Goal: Task Accomplishment & Management: Complete application form

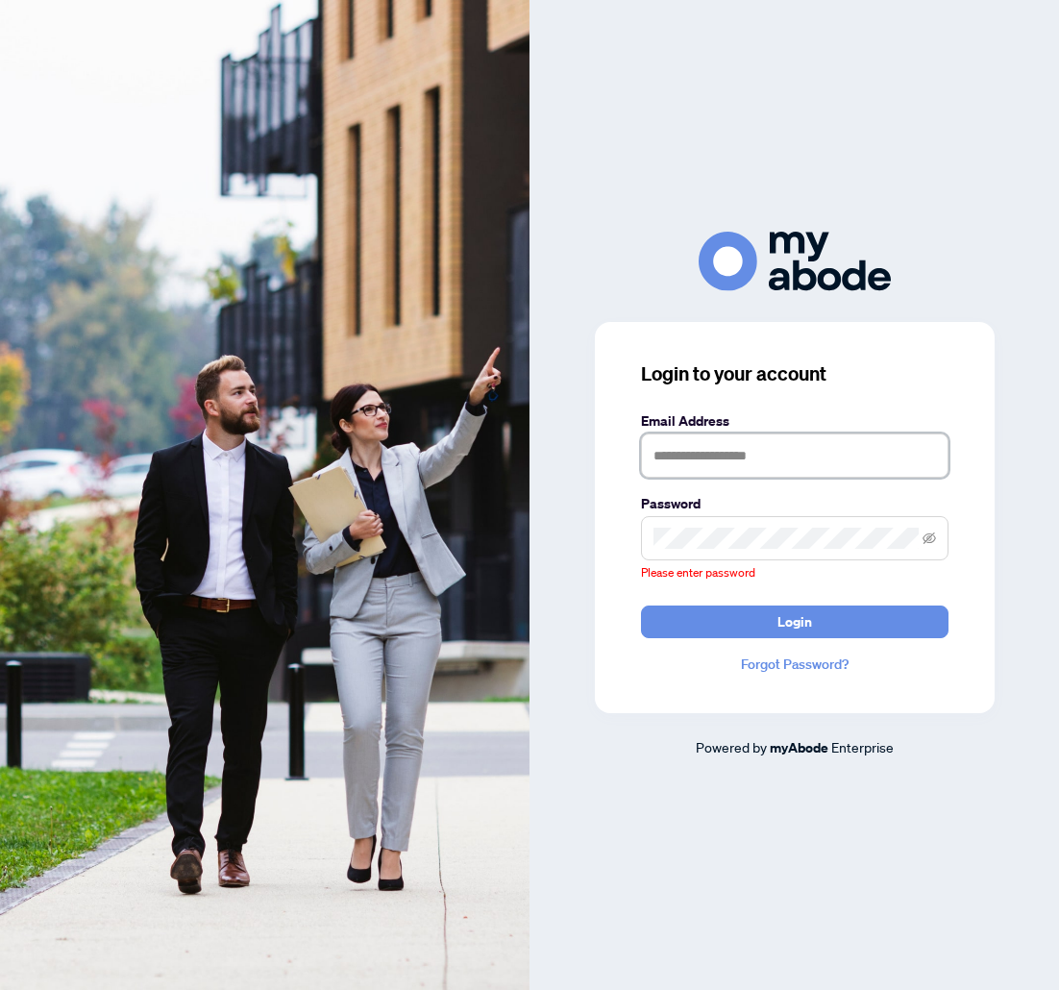
click at [837, 477] on input "text" at bounding box center [795, 456] width 308 height 44
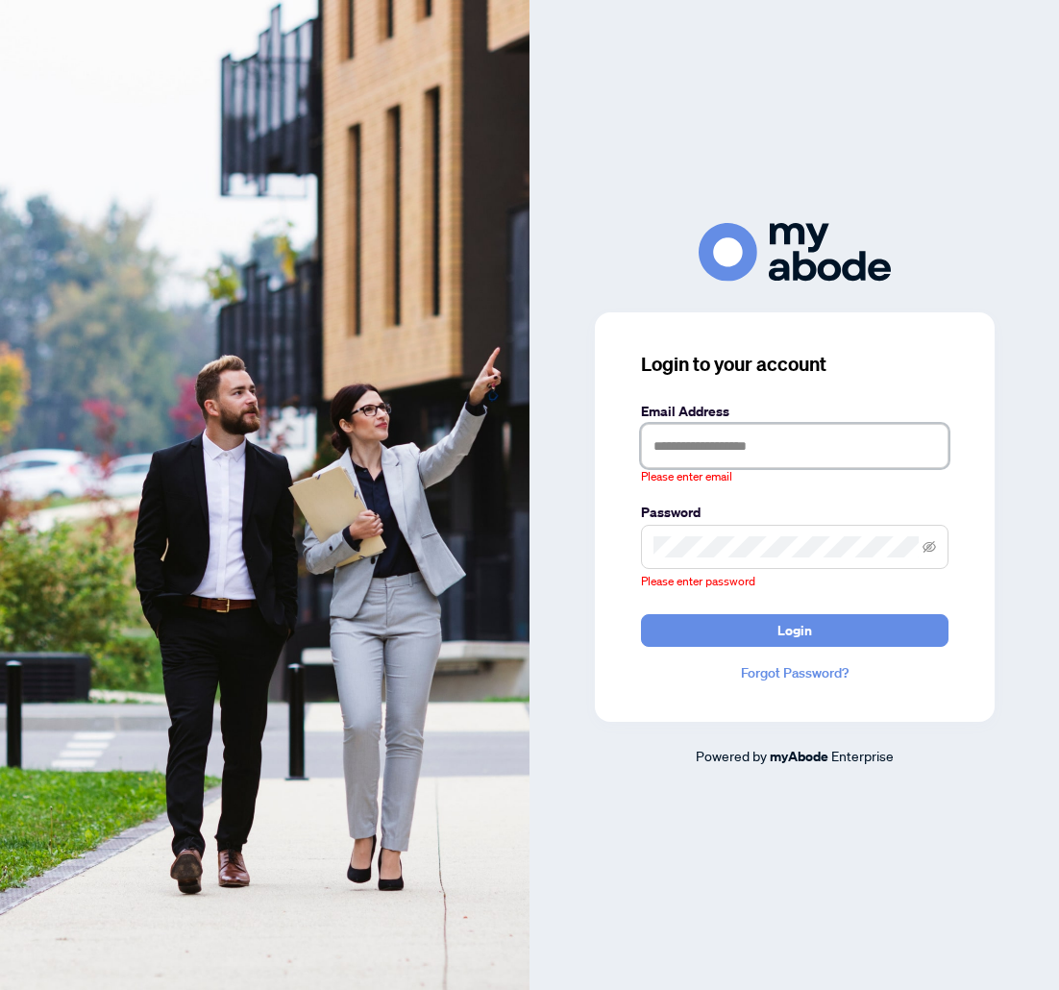
type input "**********"
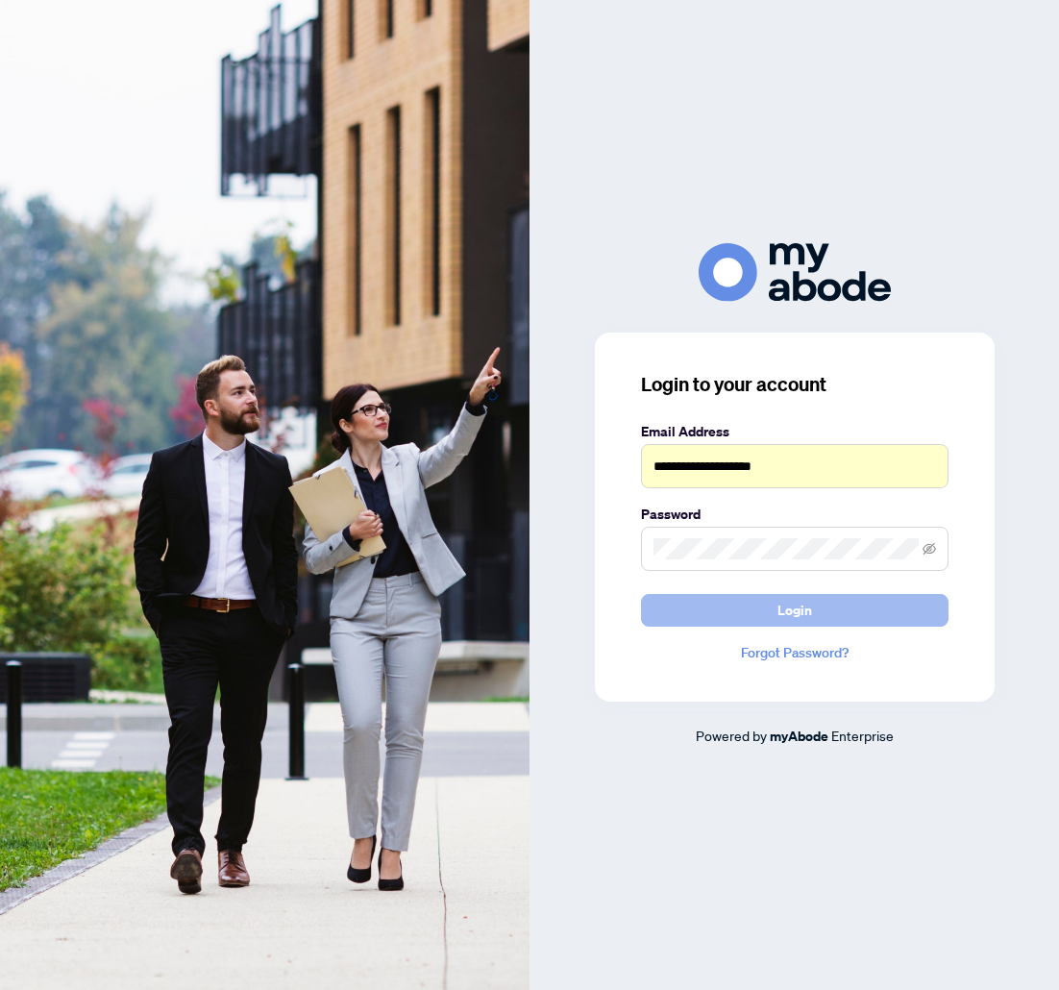
click at [791, 614] on span "Login" at bounding box center [795, 610] width 35 height 31
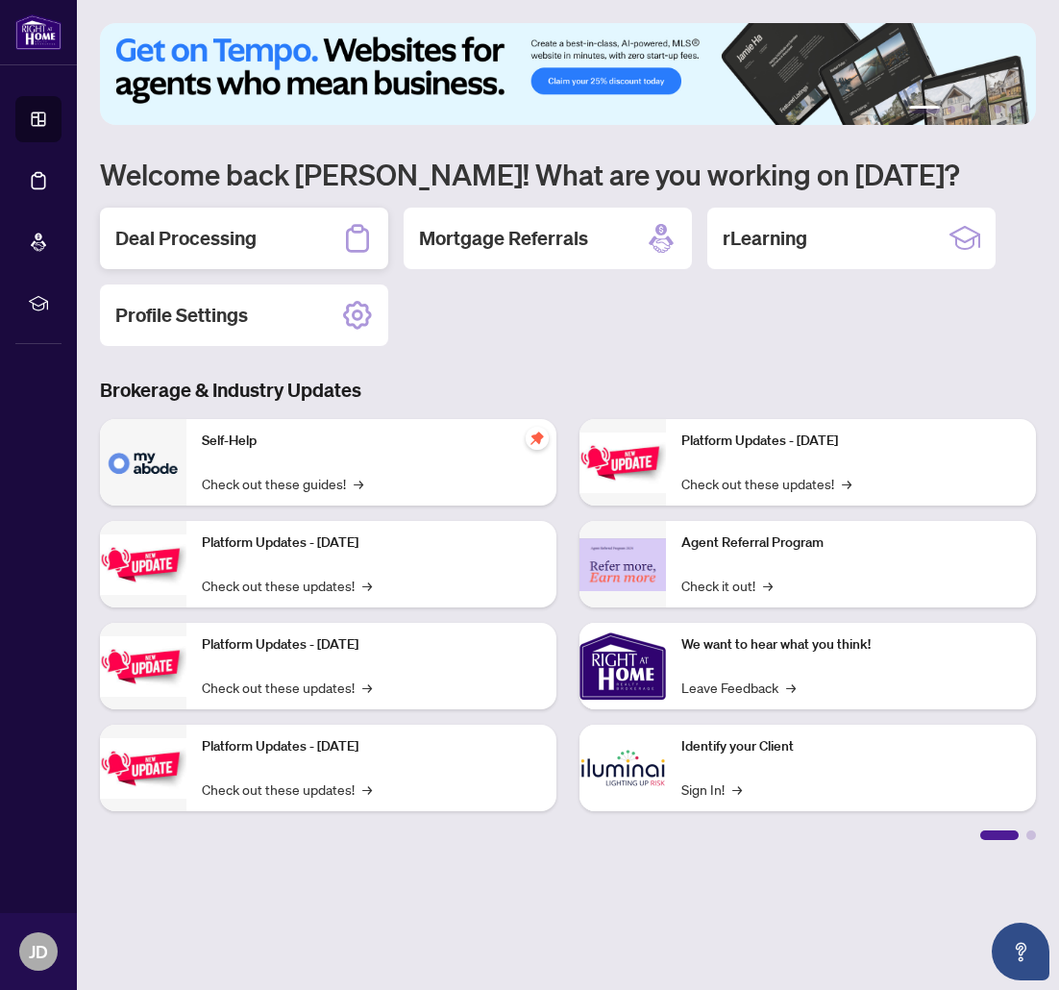
click at [286, 235] on div "Deal Processing" at bounding box center [244, 239] width 288 height 62
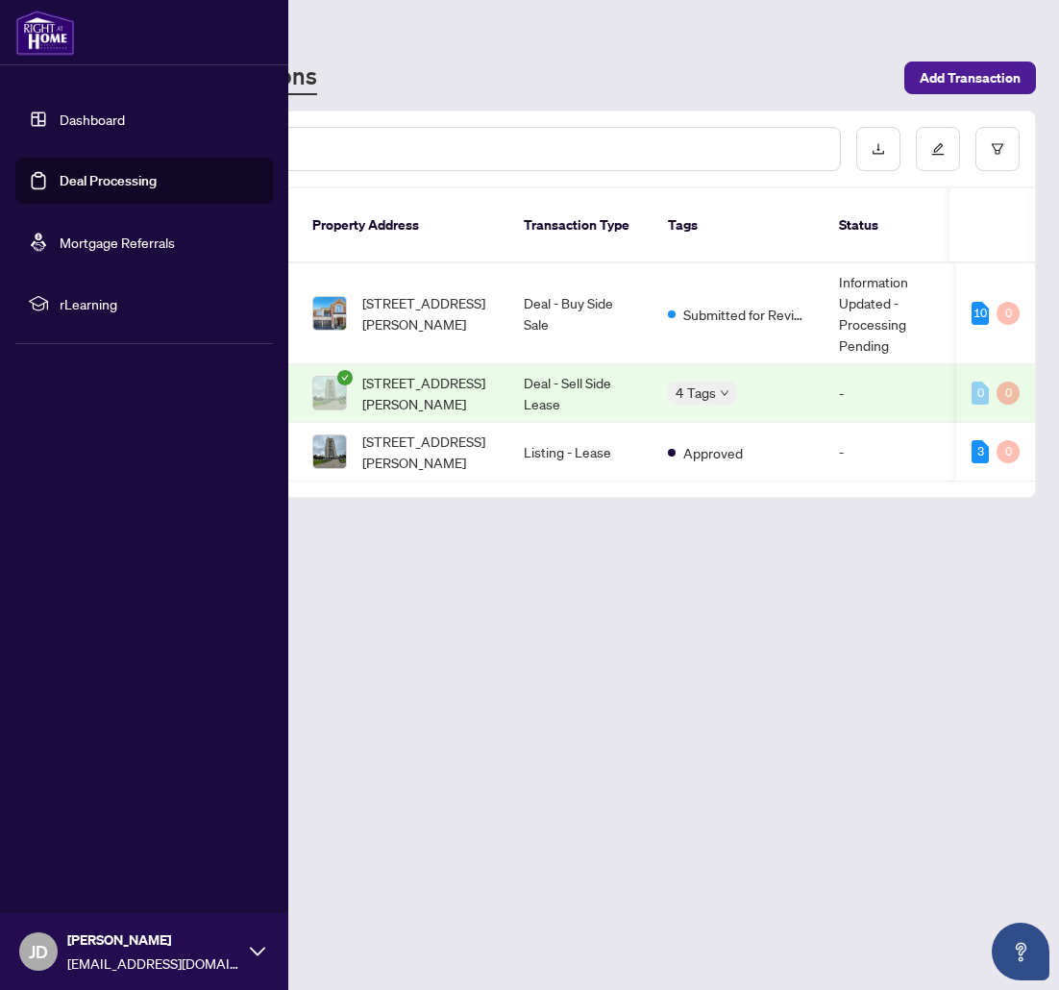
click at [62, 111] on link "Dashboard" at bounding box center [92, 119] width 65 height 17
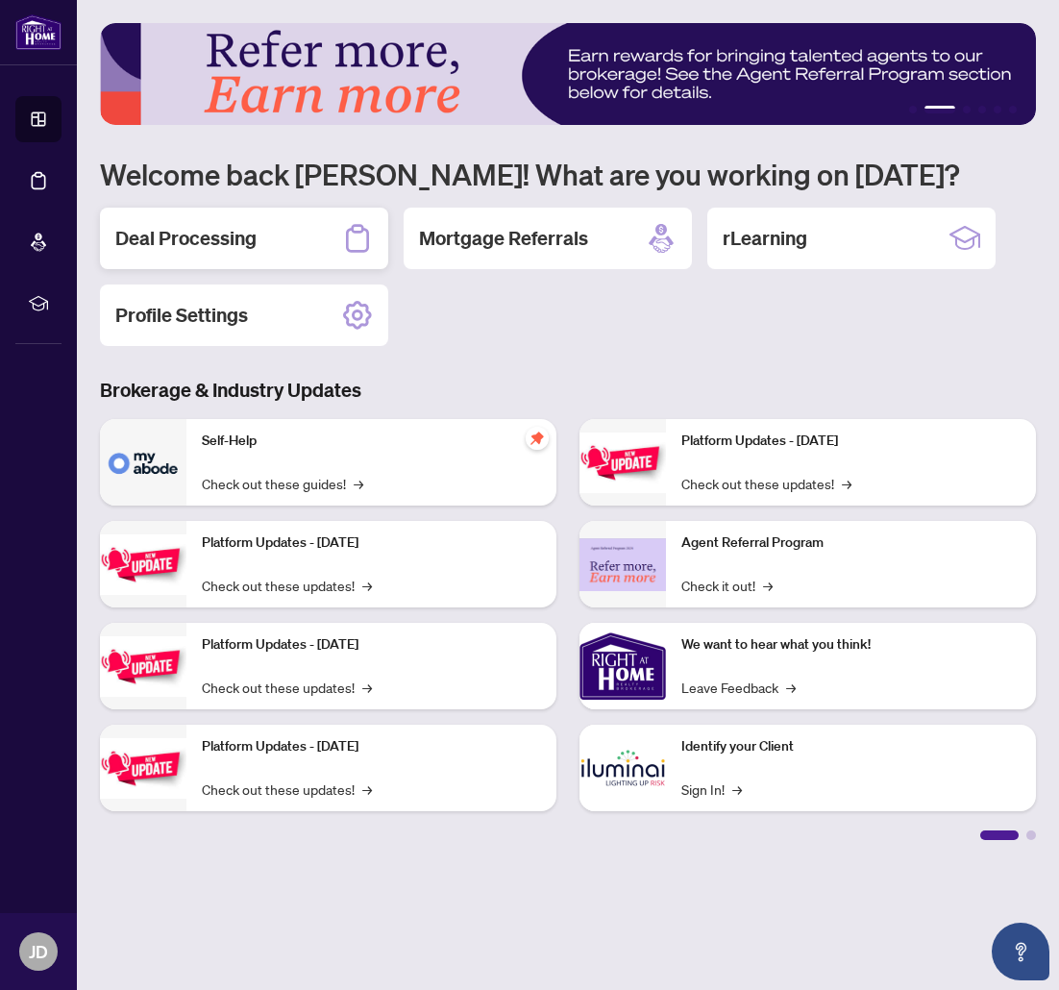
click at [240, 235] on h2 "Deal Processing" at bounding box center [185, 238] width 141 height 27
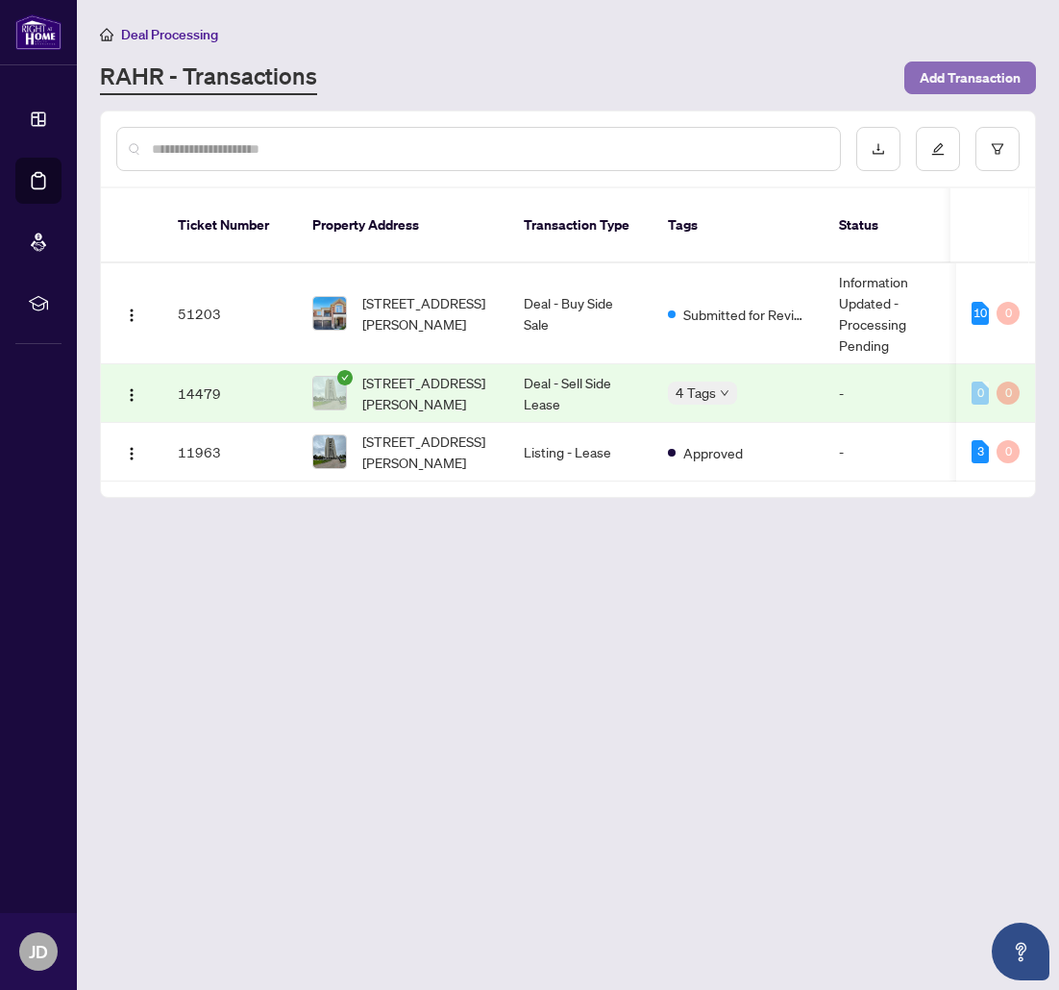
click at [1001, 78] on span "Add Transaction" at bounding box center [970, 77] width 101 height 31
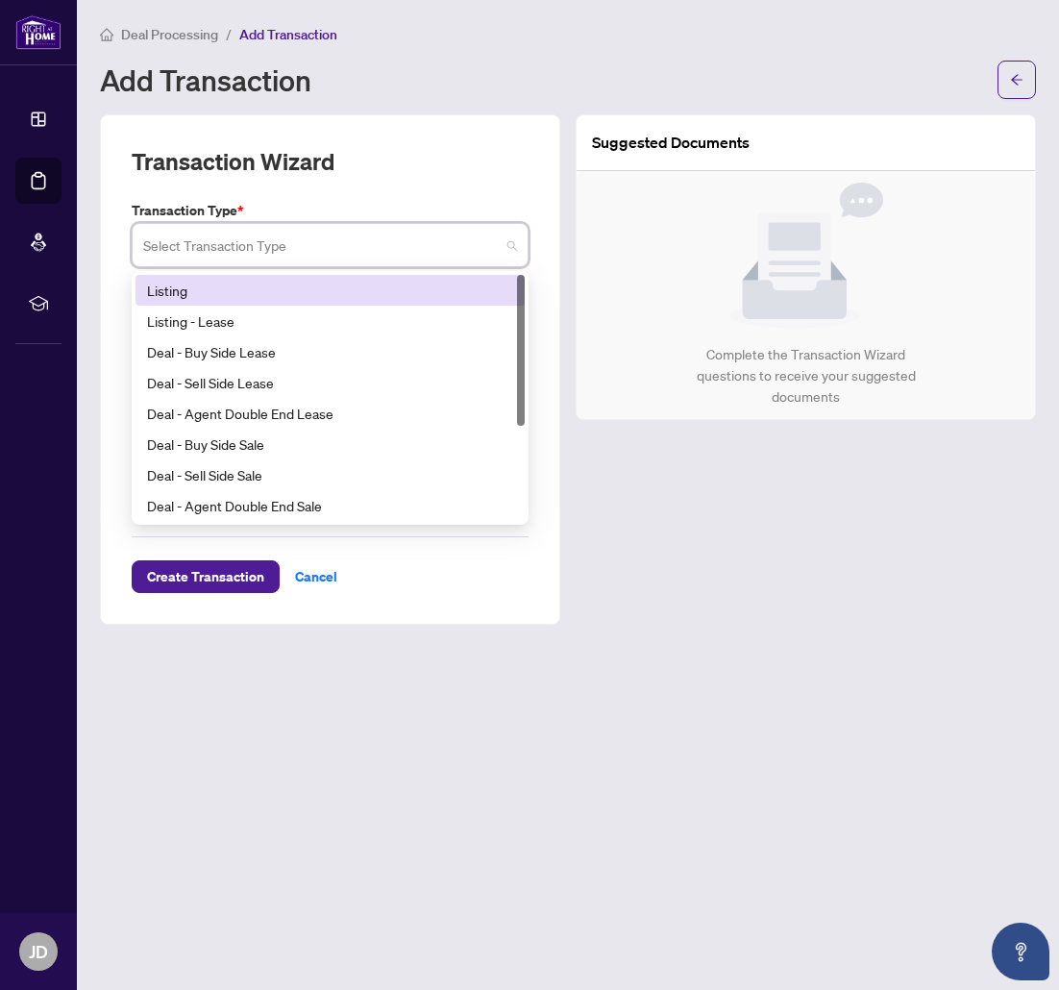
click at [407, 240] on input "search" at bounding box center [321, 248] width 357 height 42
click at [326, 294] on div "Listing" at bounding box center [330, 290] width 366 height 21
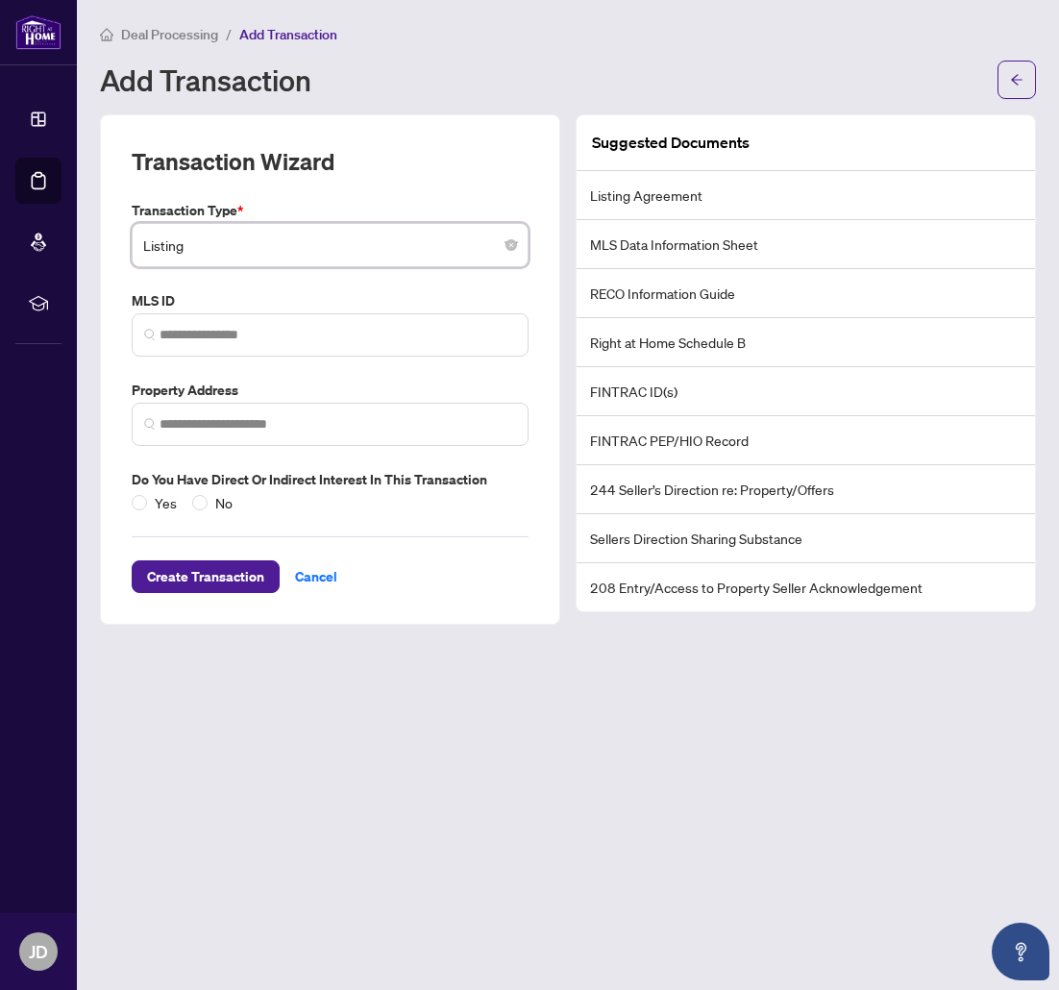
click at [768, 719] on main "Deal Processing / Add Transaction Add Transaction Transaction Wizard Transactio…" at bounding box center [568, 495] width 983 height 990
click at [703, 444] on li "FINTRAC PEP/HIO Record" at bounding box center [806, 440] width 459 height 49
click at [716, 491] on li "244 Seller’s Direction re: Property/Offers" at bounding box center [806, 489] width 459 height 49
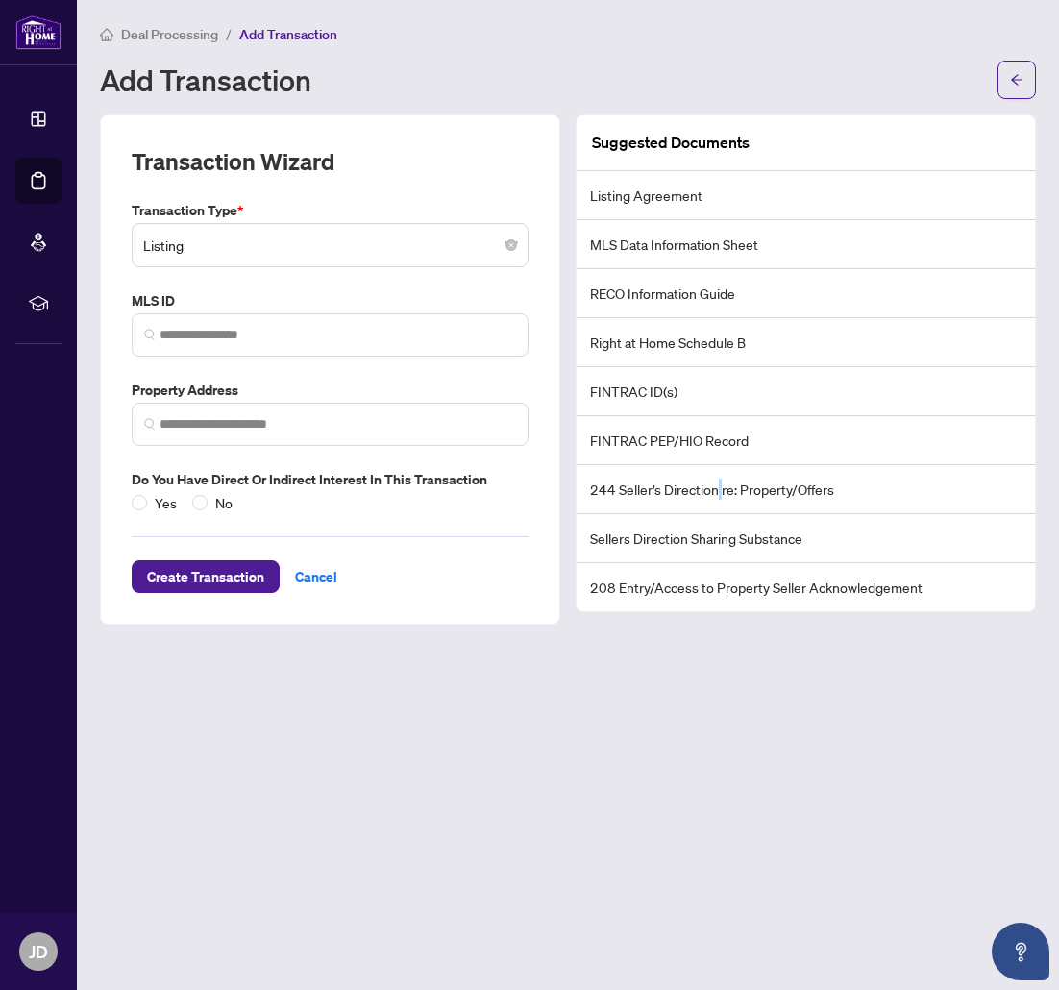
click at [716, 491] on li "244 Seller’s Direction re: Property/Offers" at bounding box center [806, 489] width 459 height 49
click at [674, 678] on main "Deal Processing / Add Transaction Add Transaction Transaction Wizard Transactio…" at bounding box center [568, 495] width 983 height 990
click at [709, 545] on li "Sellers Direction Sharing Substance" at bounding box center [806, 538] width 459 height 49
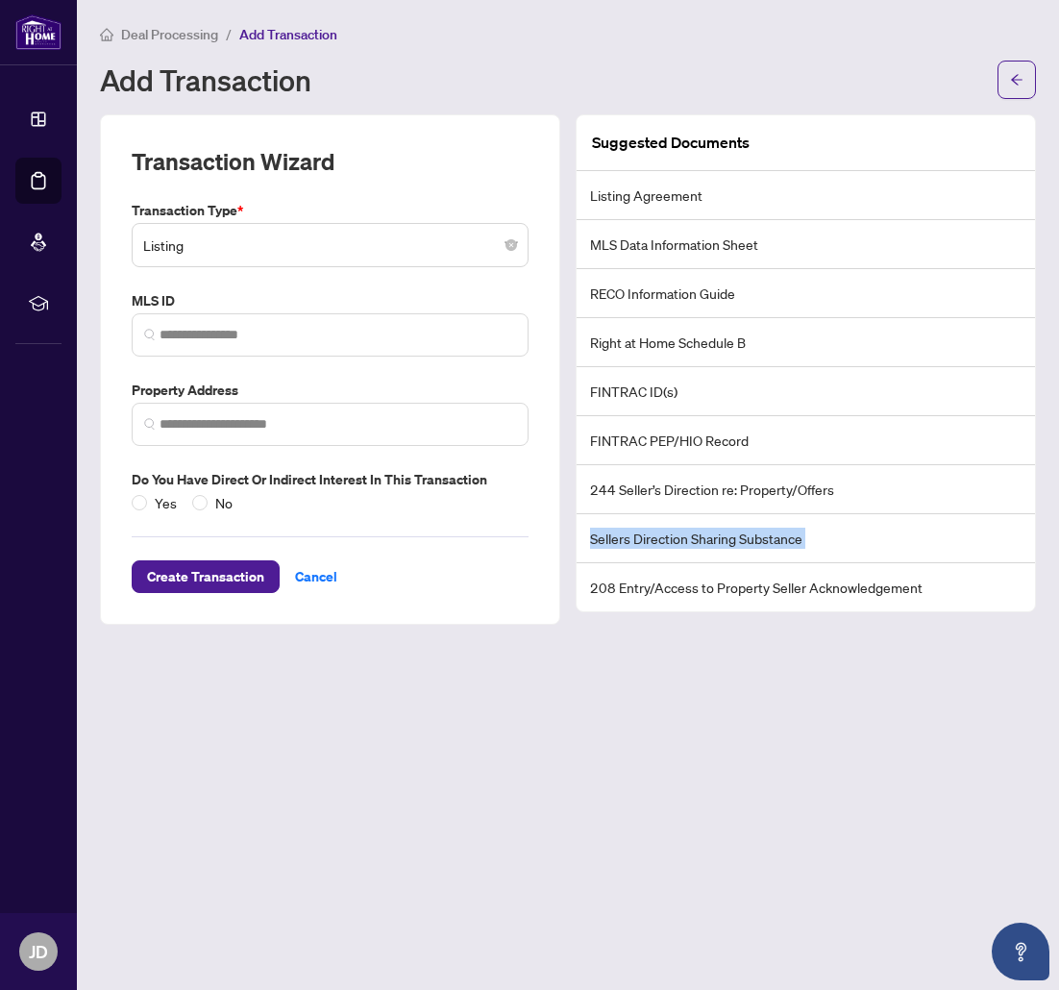
click at [709, 545] on li "Sellers Direction Sharing Substance" at bounding box center [806, 538] width 459 height 49
click at [848, 572] on li "208 Entry/Access to Property Seller Acknowledgement" at bounding box center [806, 587] width 459 height 48
click at [451, 67] on div "Add Transaction" at bounding box center [543, 79] width 886 height 31
